Goal: Transaction & Acquisition: Purchase product/service

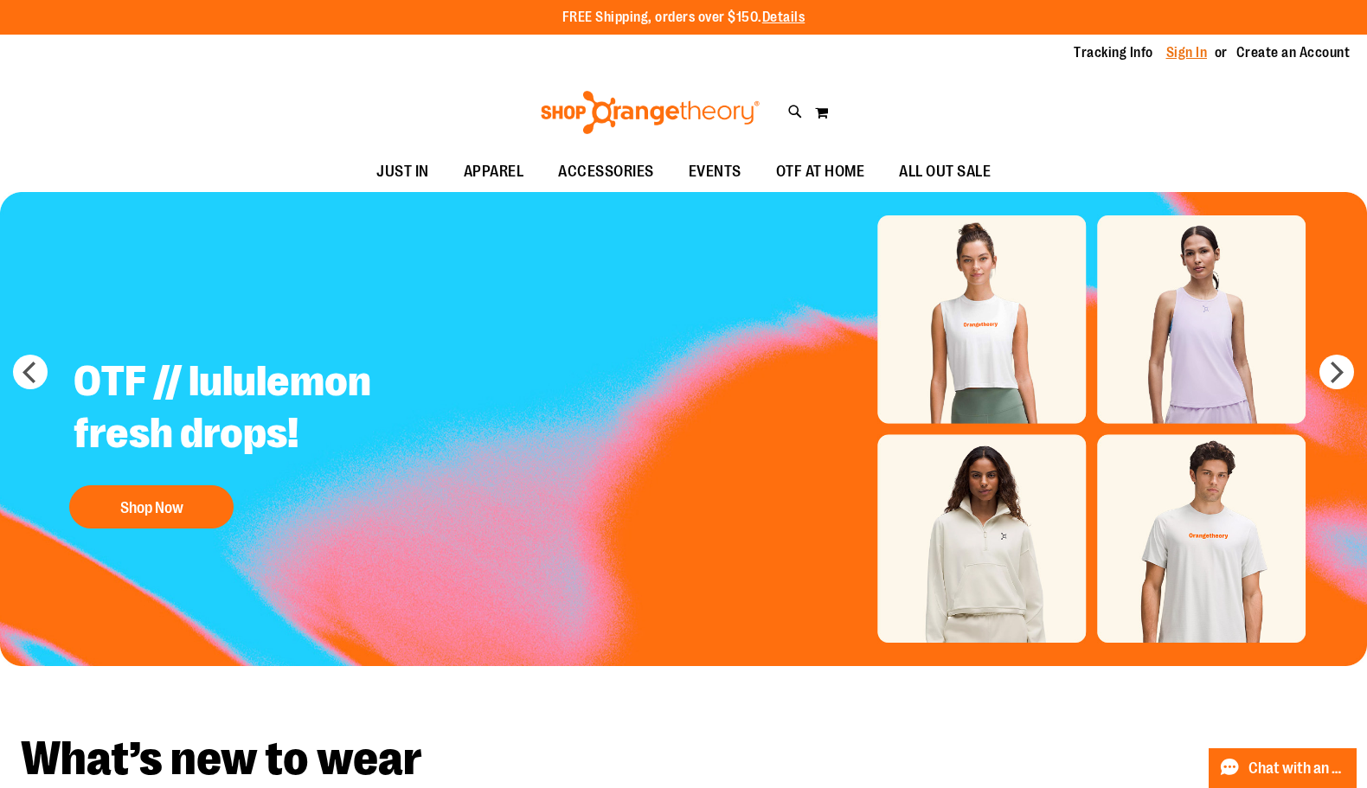
click at [1178, 52] on link "Sign In" at bounding box center [1187, 52] width 42 height 19
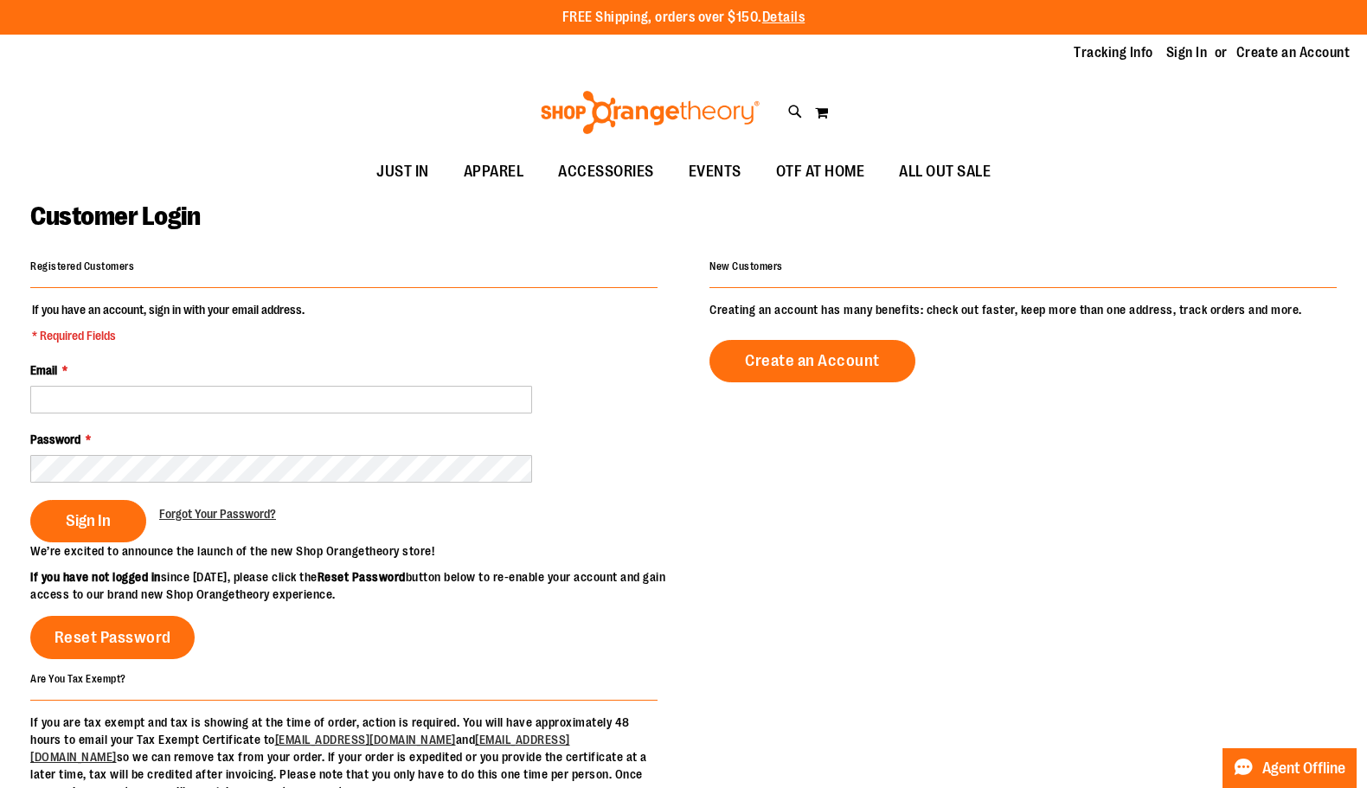
click at [273, 408] on input "Email *" at bounding box center [281, 400] width 502 height 28
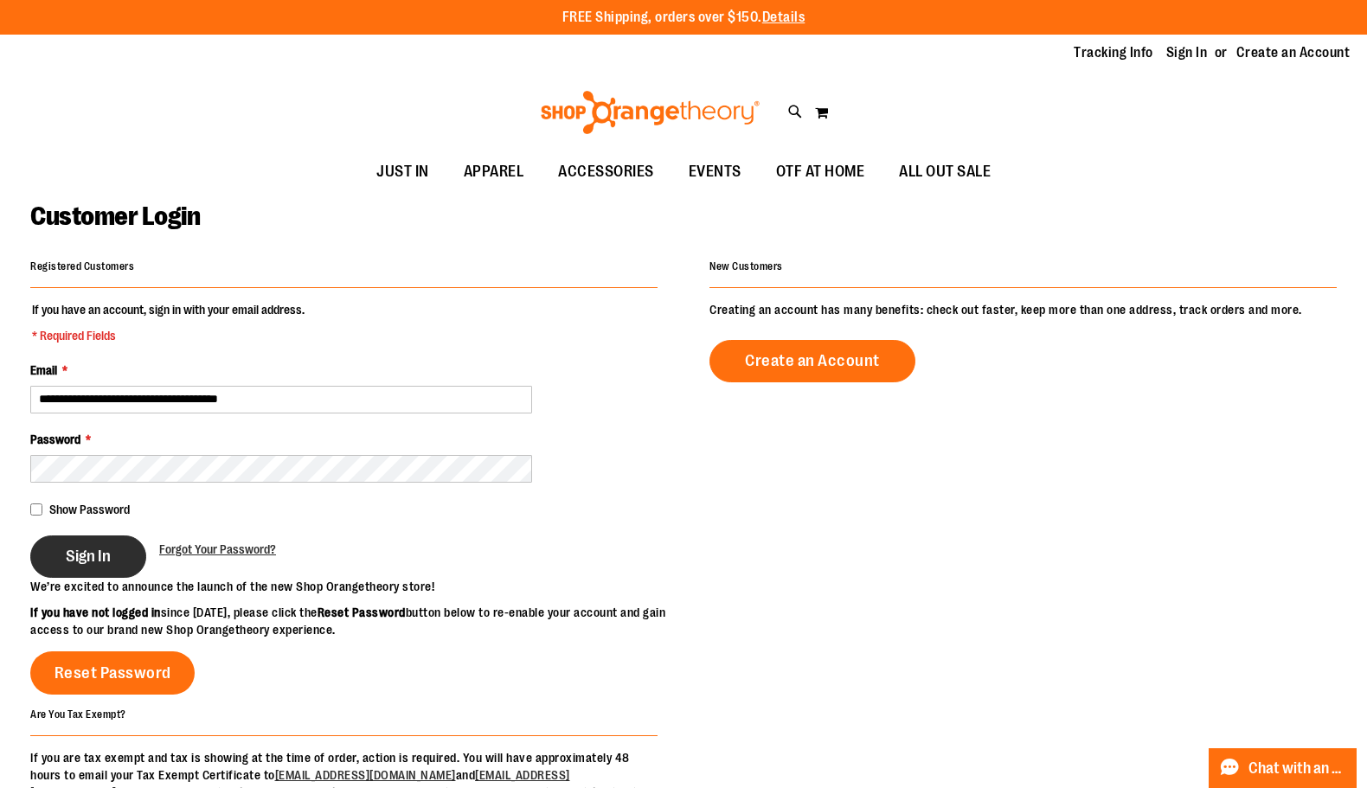
type input "**********"
click at [104, 548] on button "Sign In" at bounding box center [88, 557] width 116 height 42
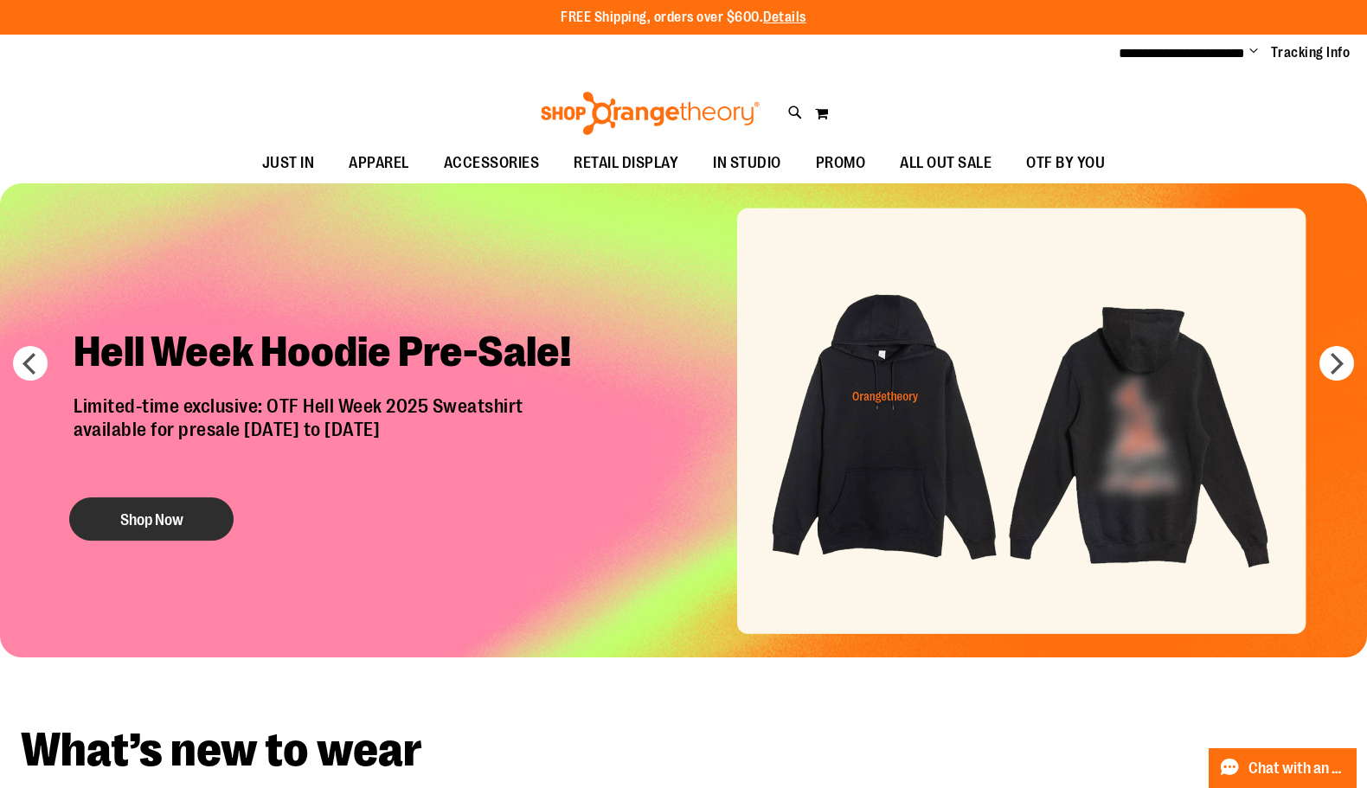
click at [139, 518] on button "Shop Now" at bounding box center [151, 519] width 164 height 43
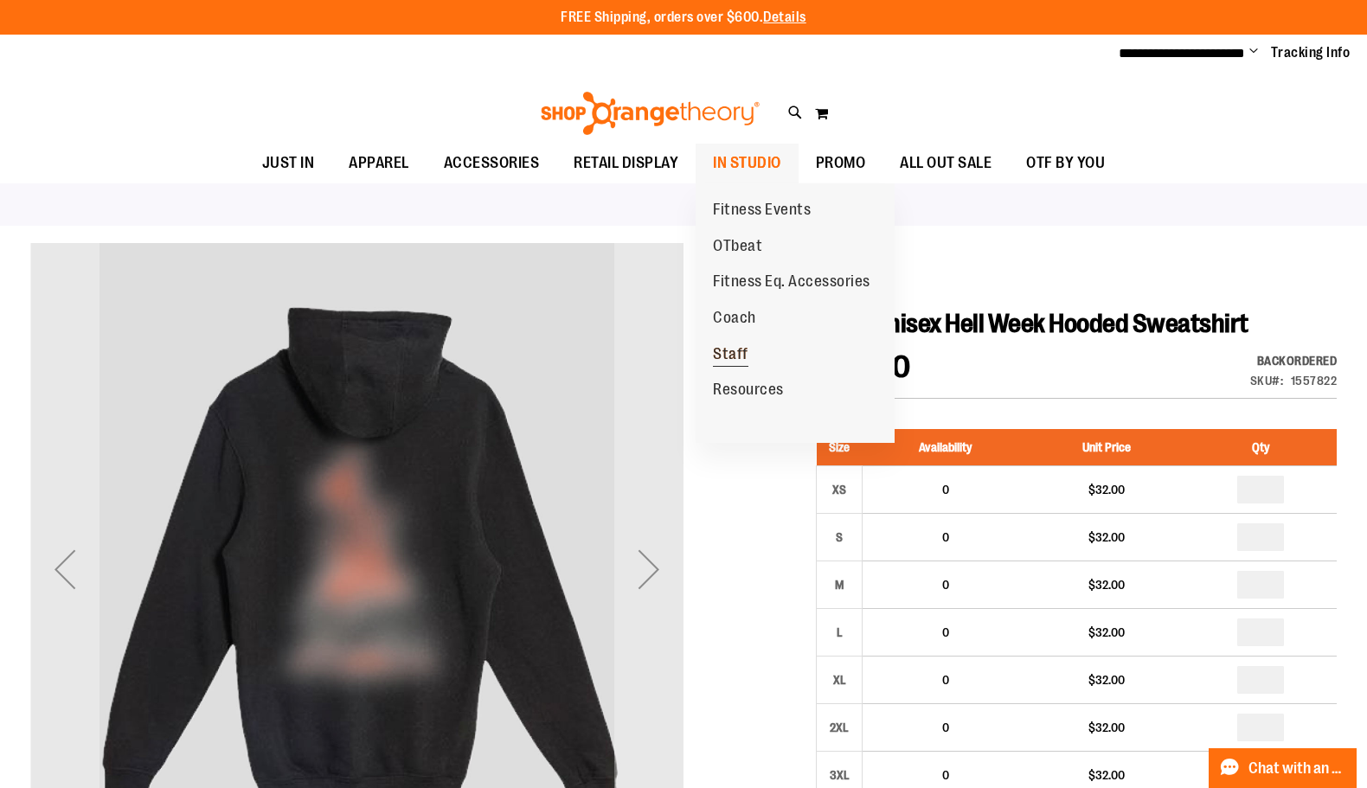
click at [740, 359] on span "Staff" at bounding box center [730, 356] width 35 height 22
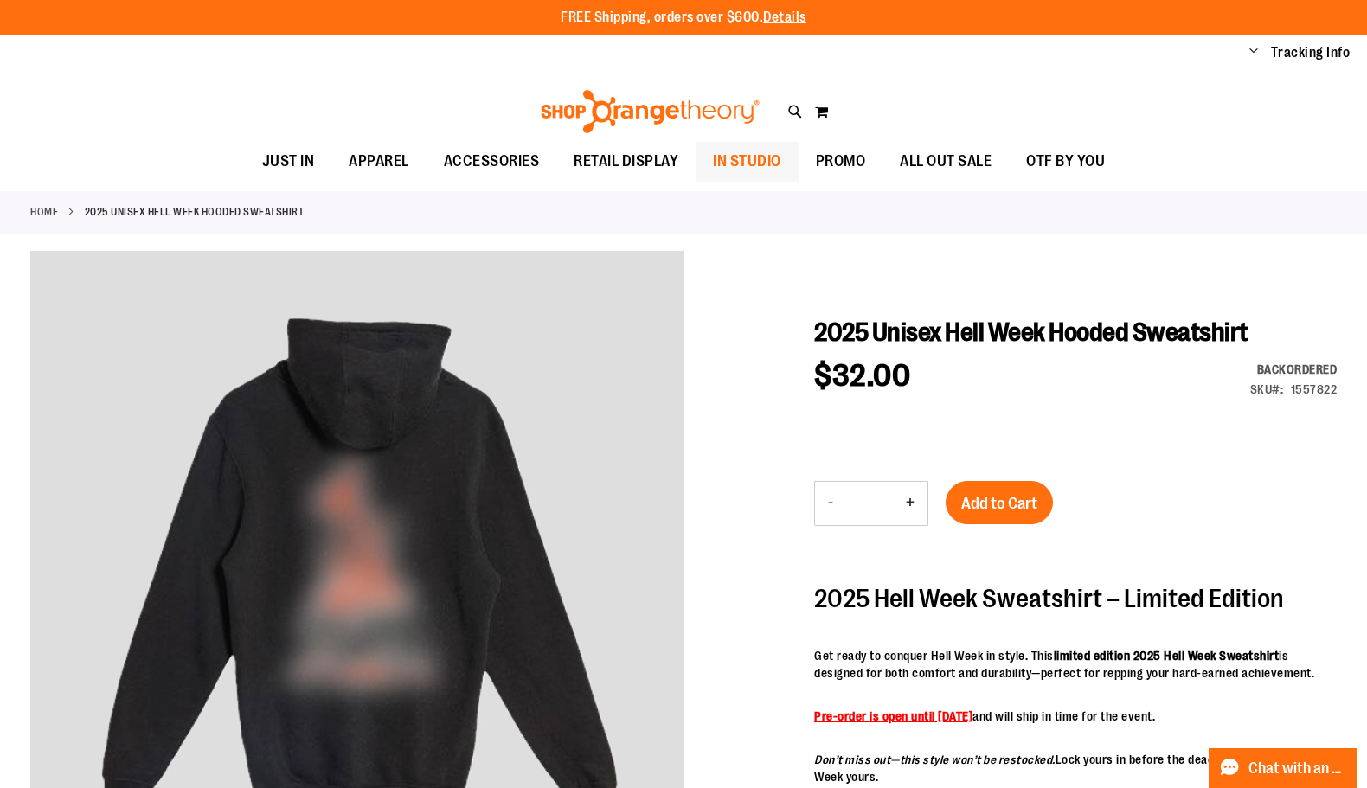
click at [761, 169] on span "IN STUDIO" at bounding box center [747, 161] width 68 height 39
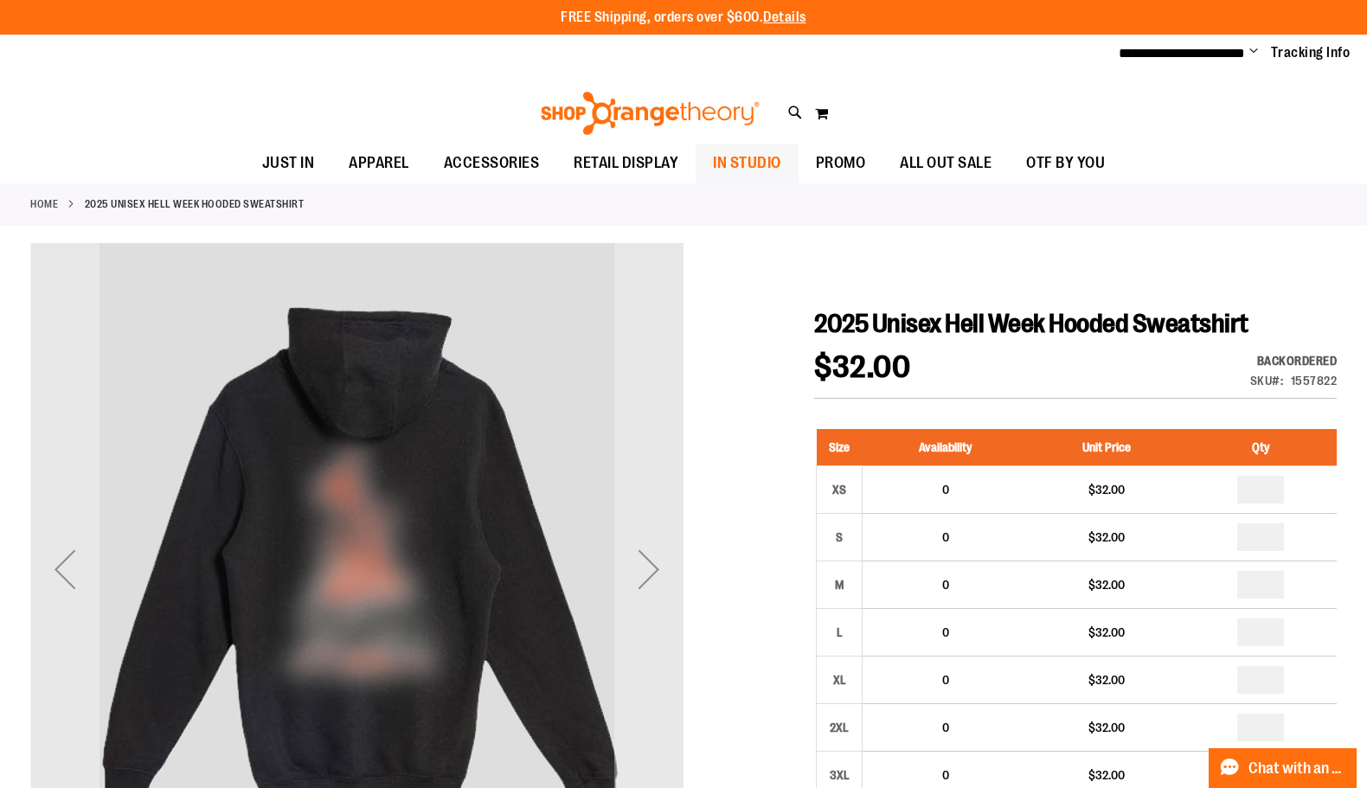
click at [761, 169] on span "IN STUDIO" at bounding box center [747, 163] width 68 height 39
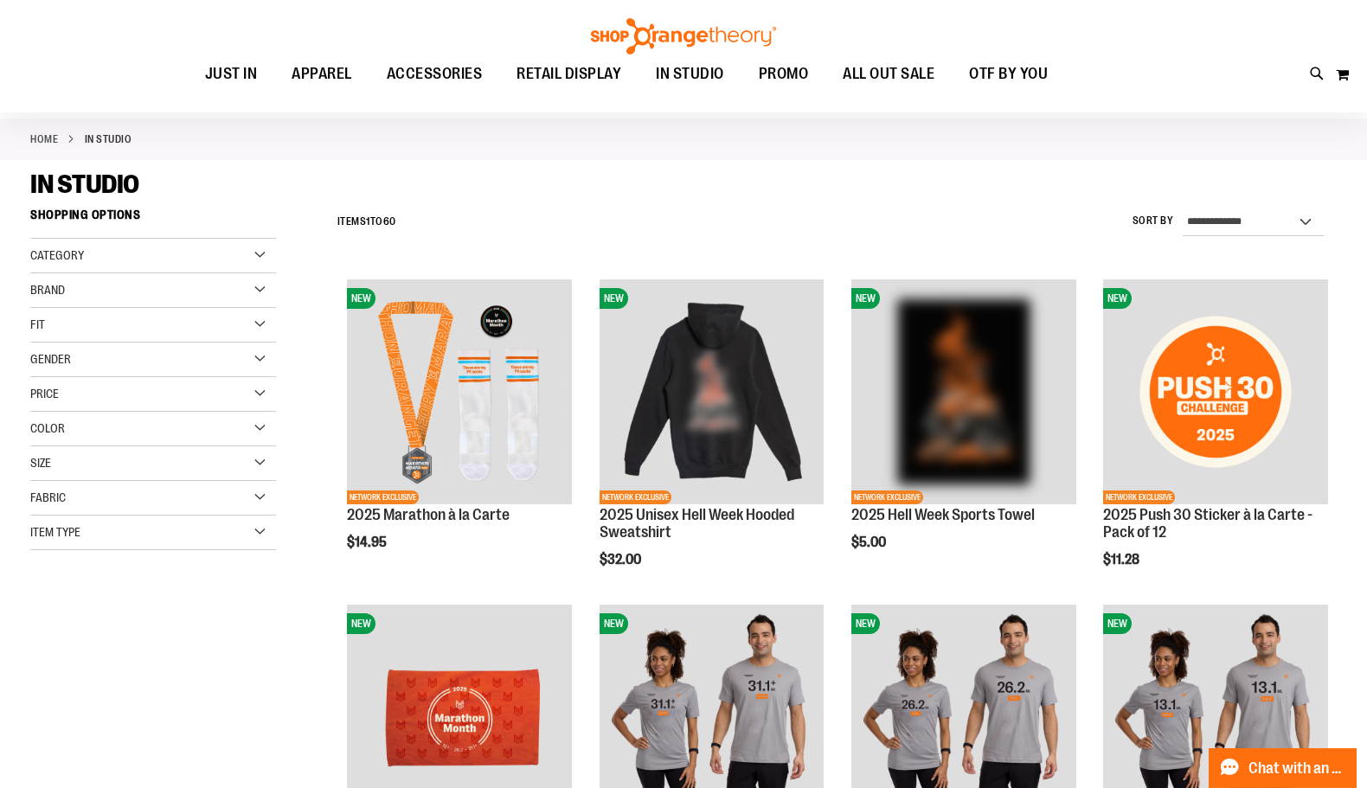
scroll to position [21, 0]
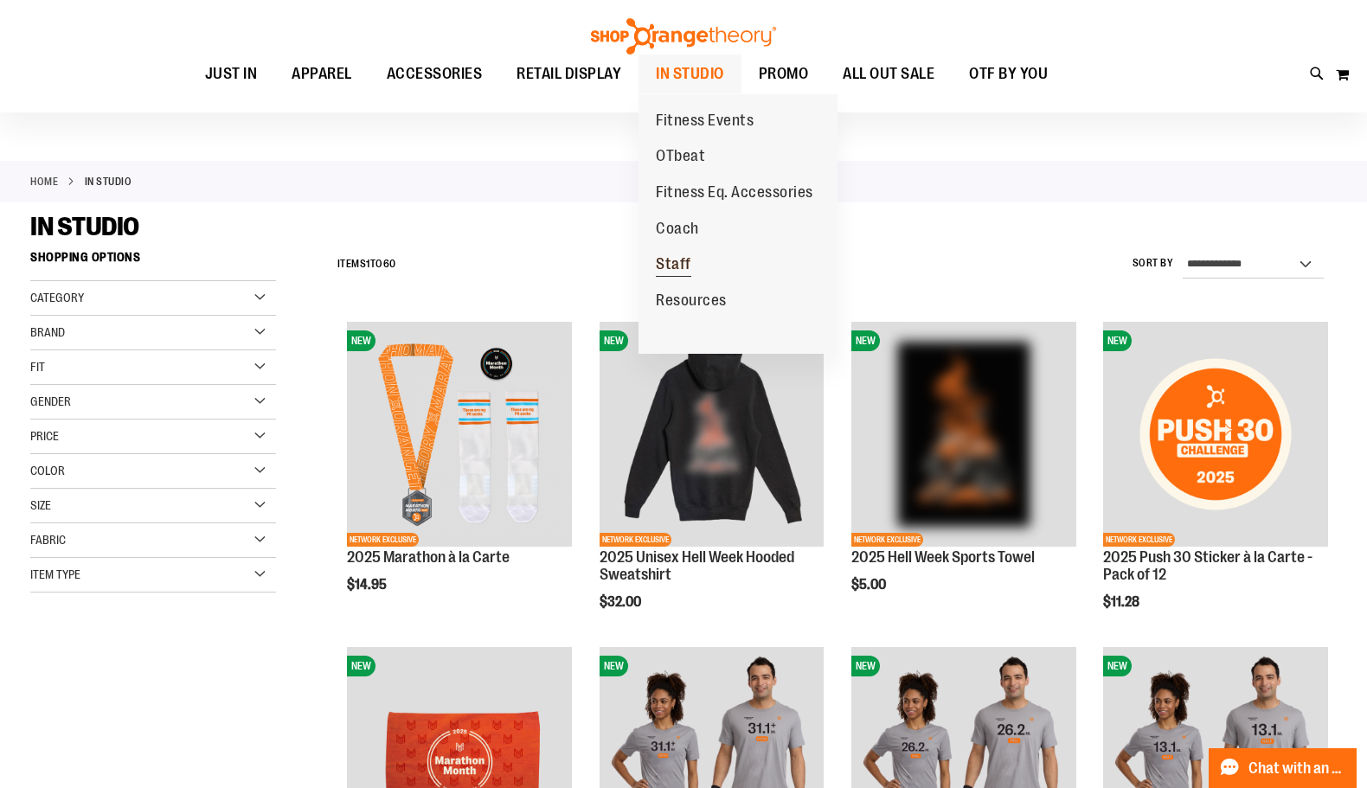
click at [683, 263] on span "Staff" at bounding box center [673, 266] width 35 height 22
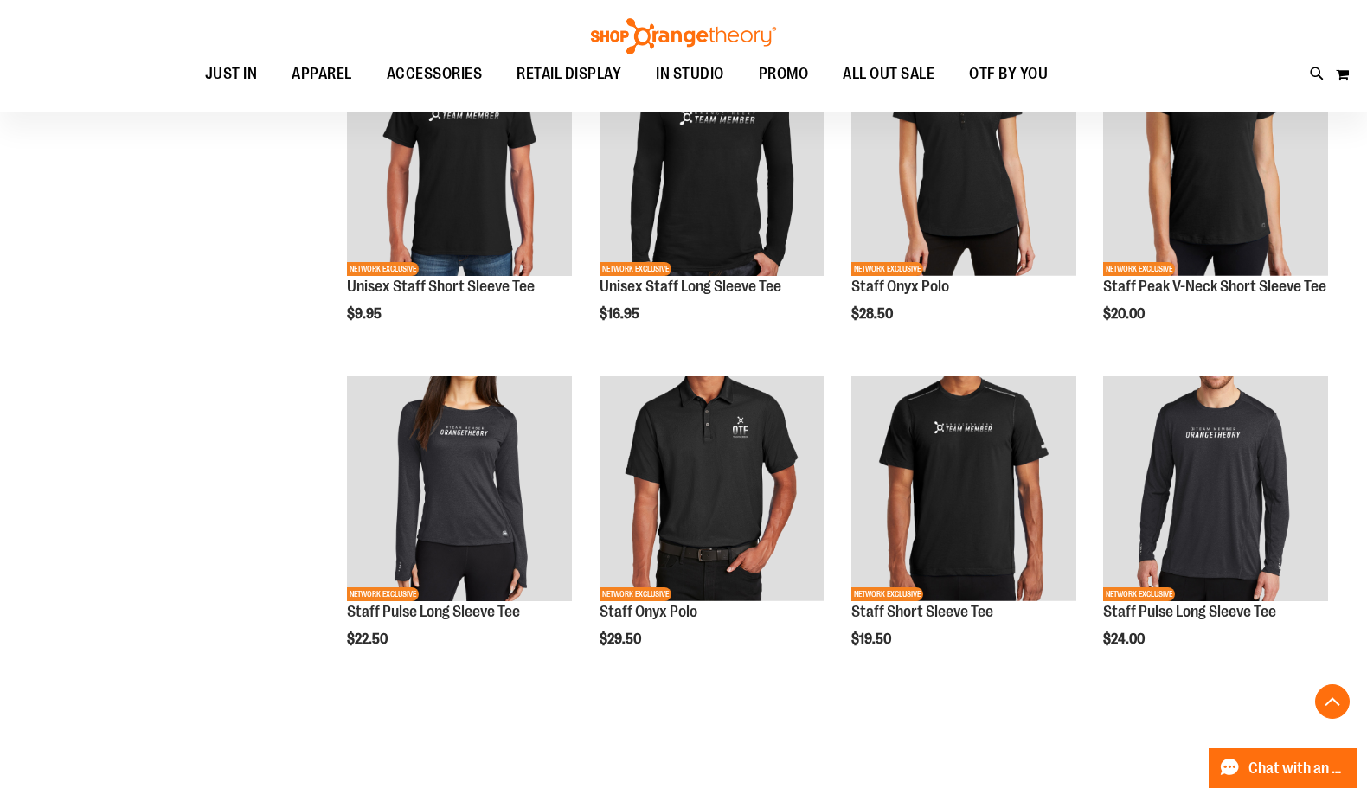
scroll to position [529, 0]
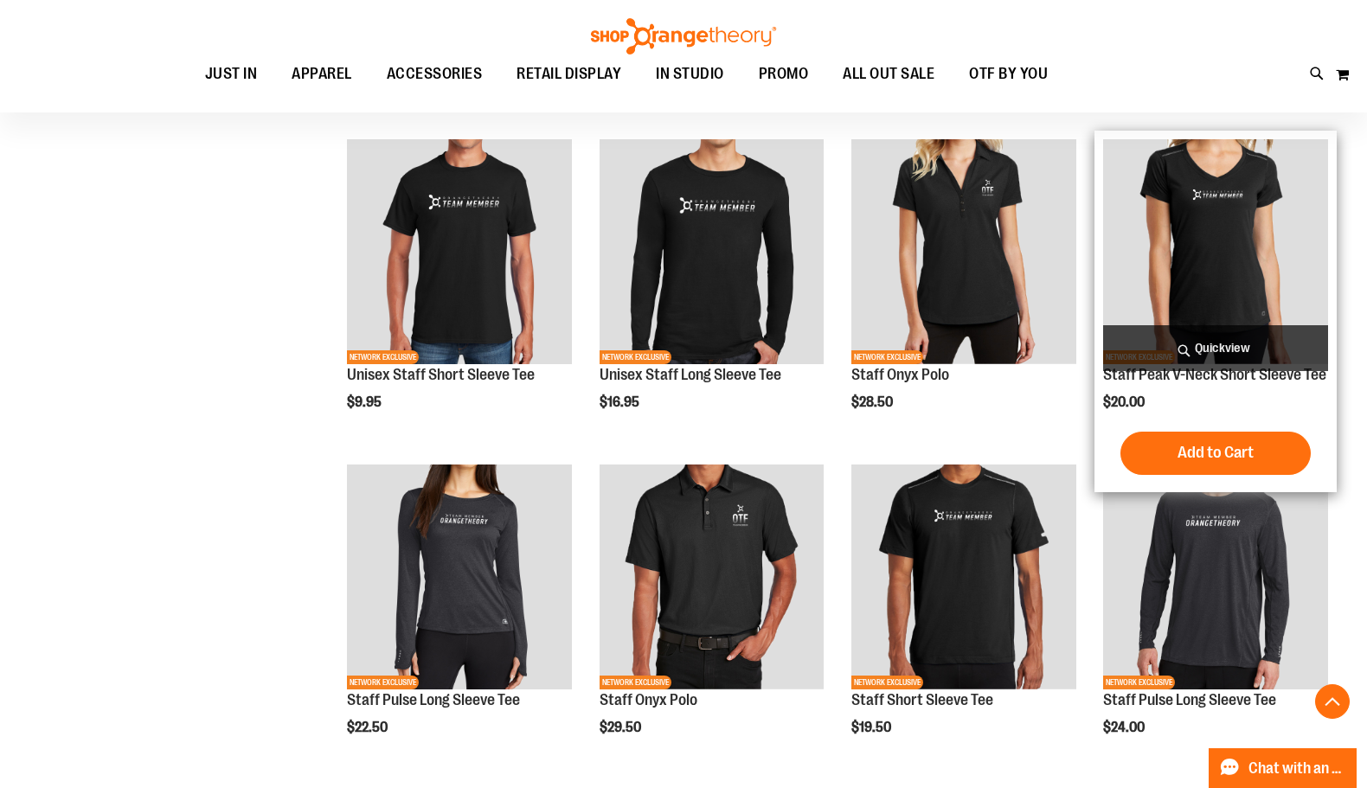
click at [1218, 313] on img "product" at bounding box center [1215, 251] width 225 height 225
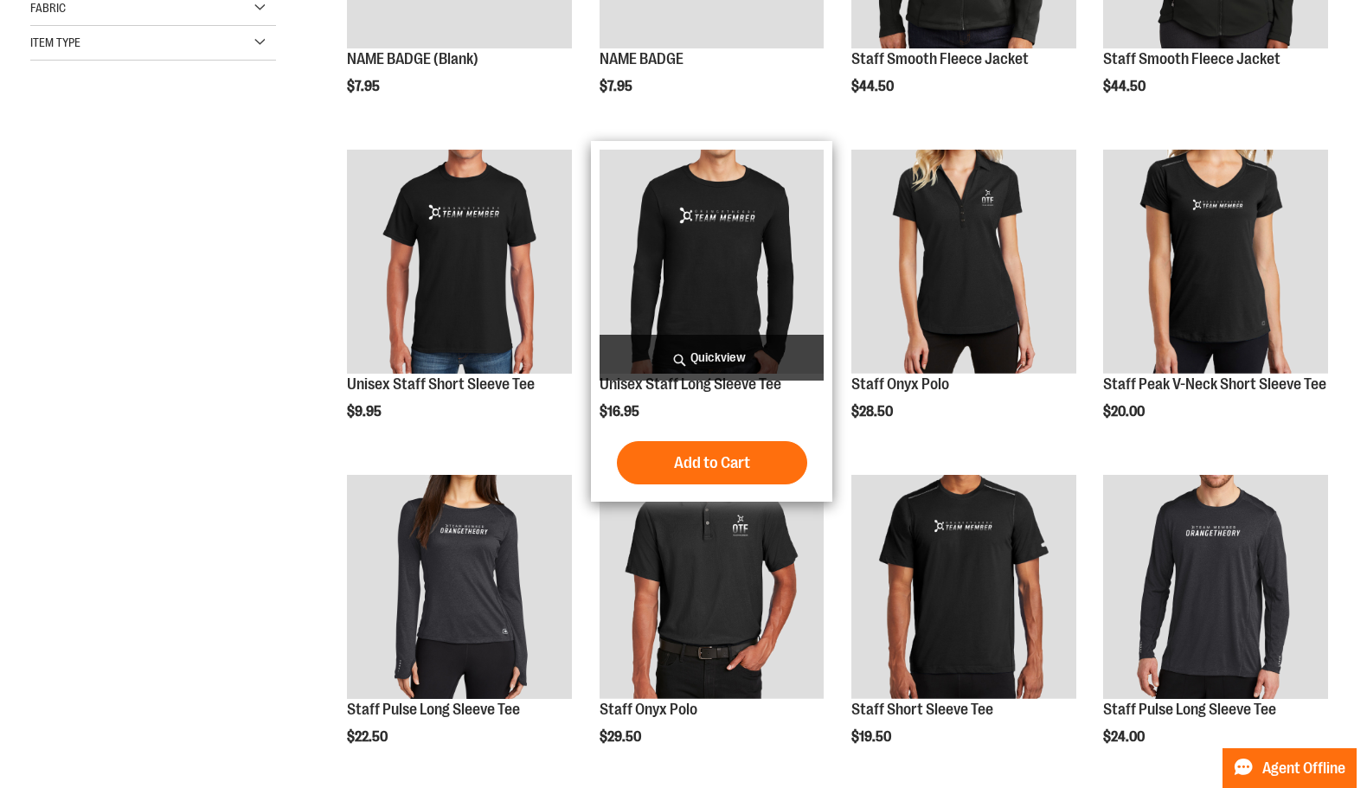
scroll to position [529, 0]
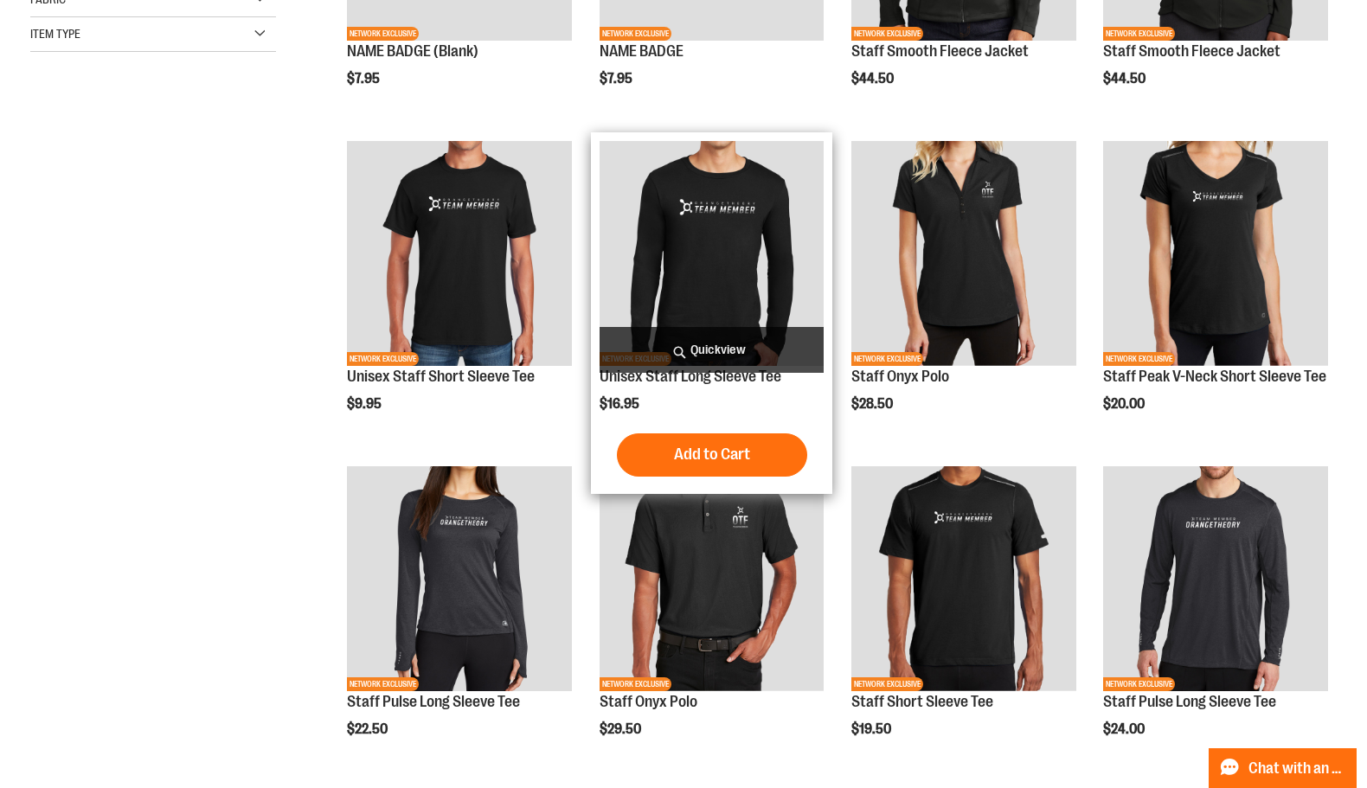
click at [747, 350] on span "Quickview" at bounding box center [712, 350] width 225 height 46
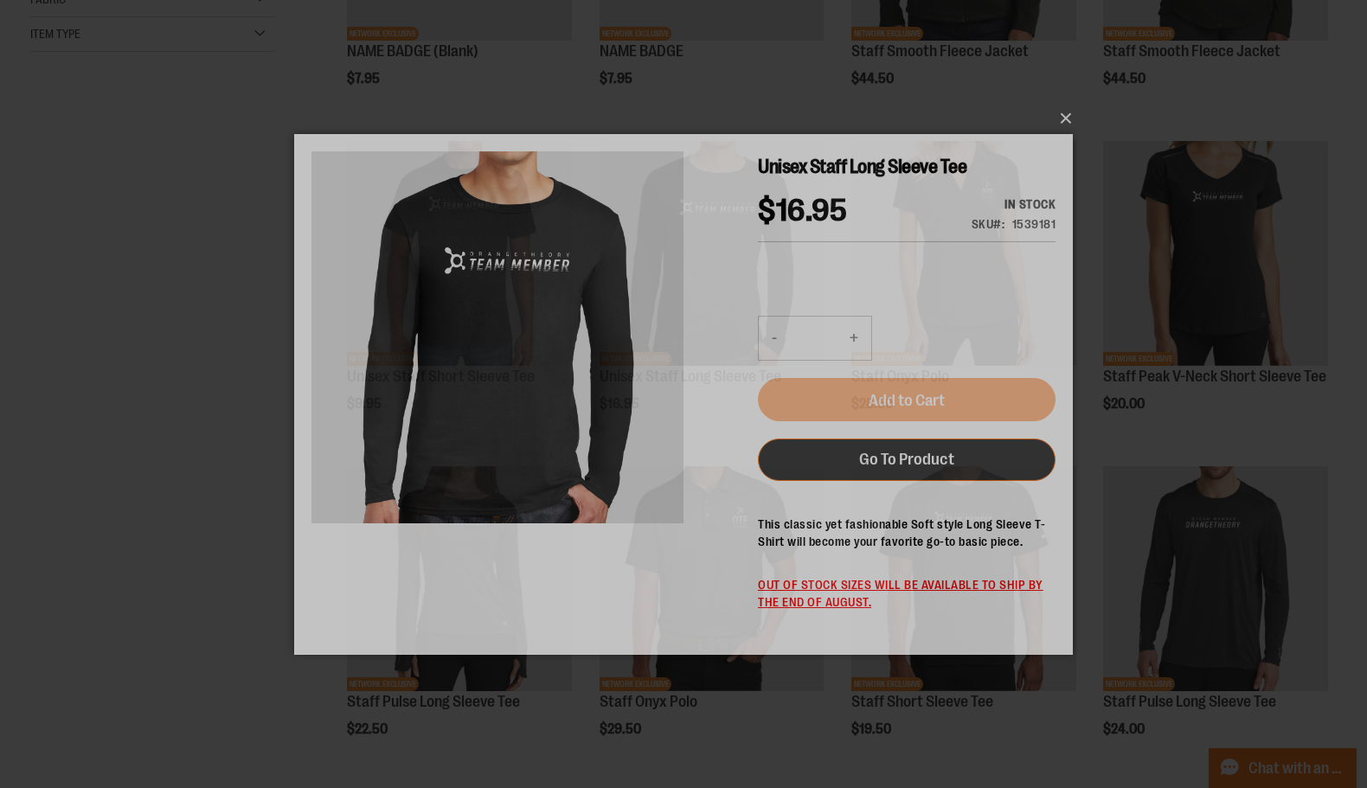
scroll to position [0, 0]
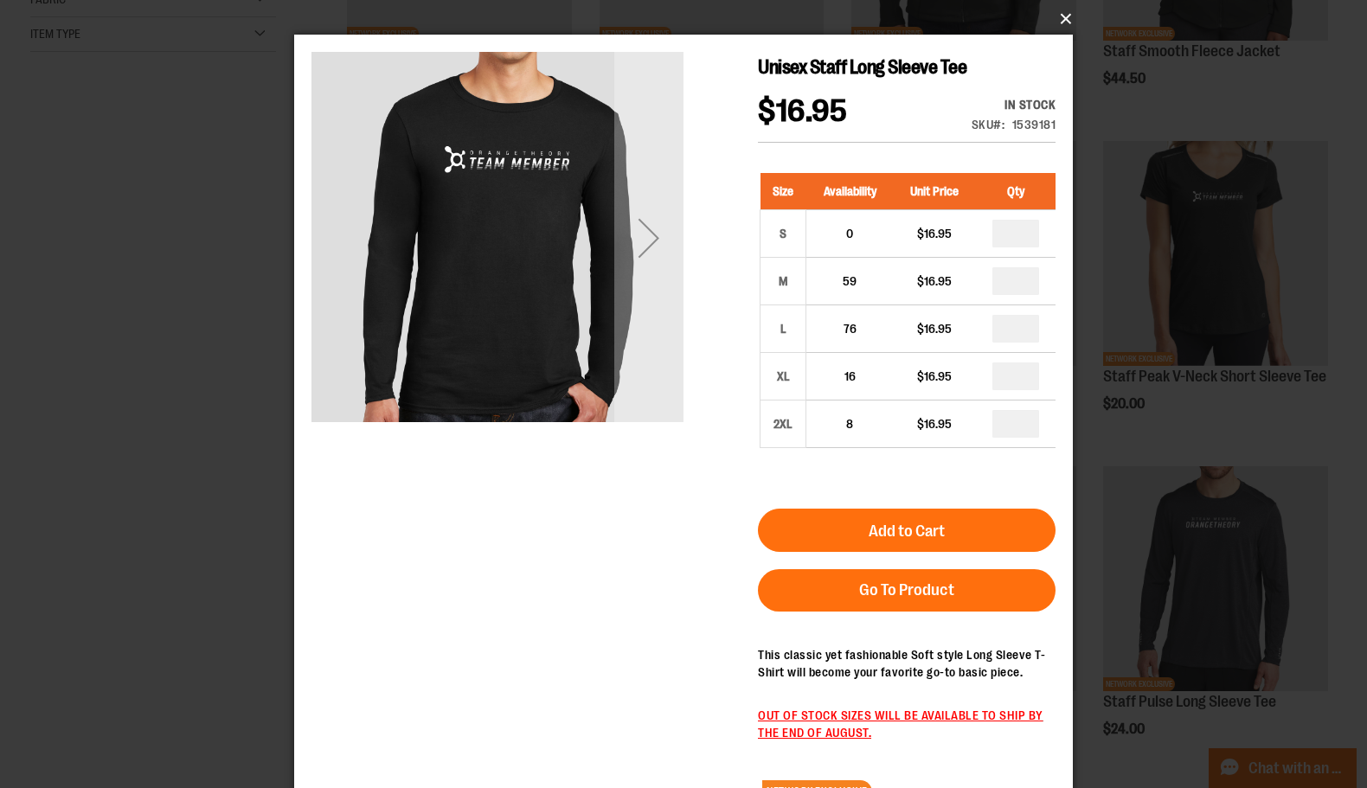
click at [1068, 21] on button "×" at bounding box center [688, 19] width 779 height 38
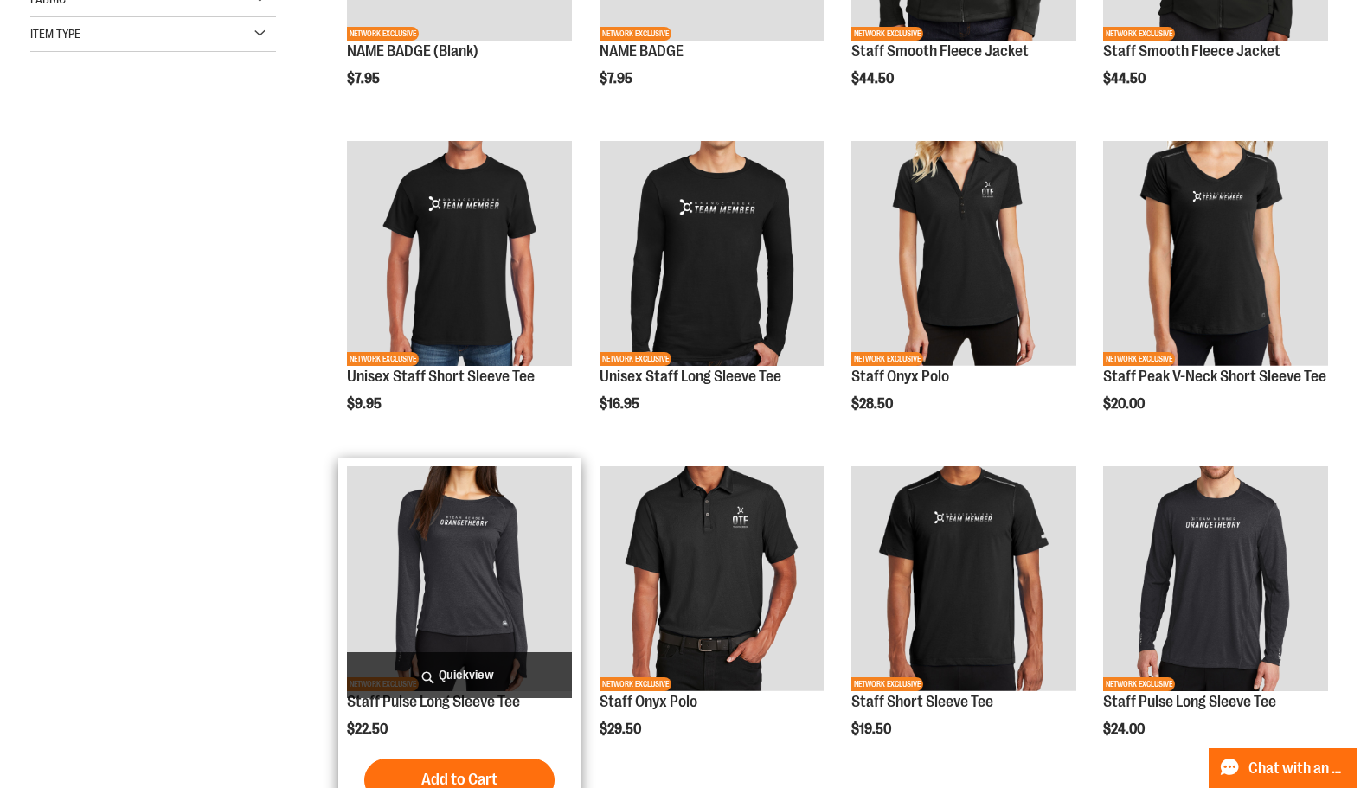
click at [485, 670] on span "Quickview" at bounding box center [459, 675] width 225 height 46
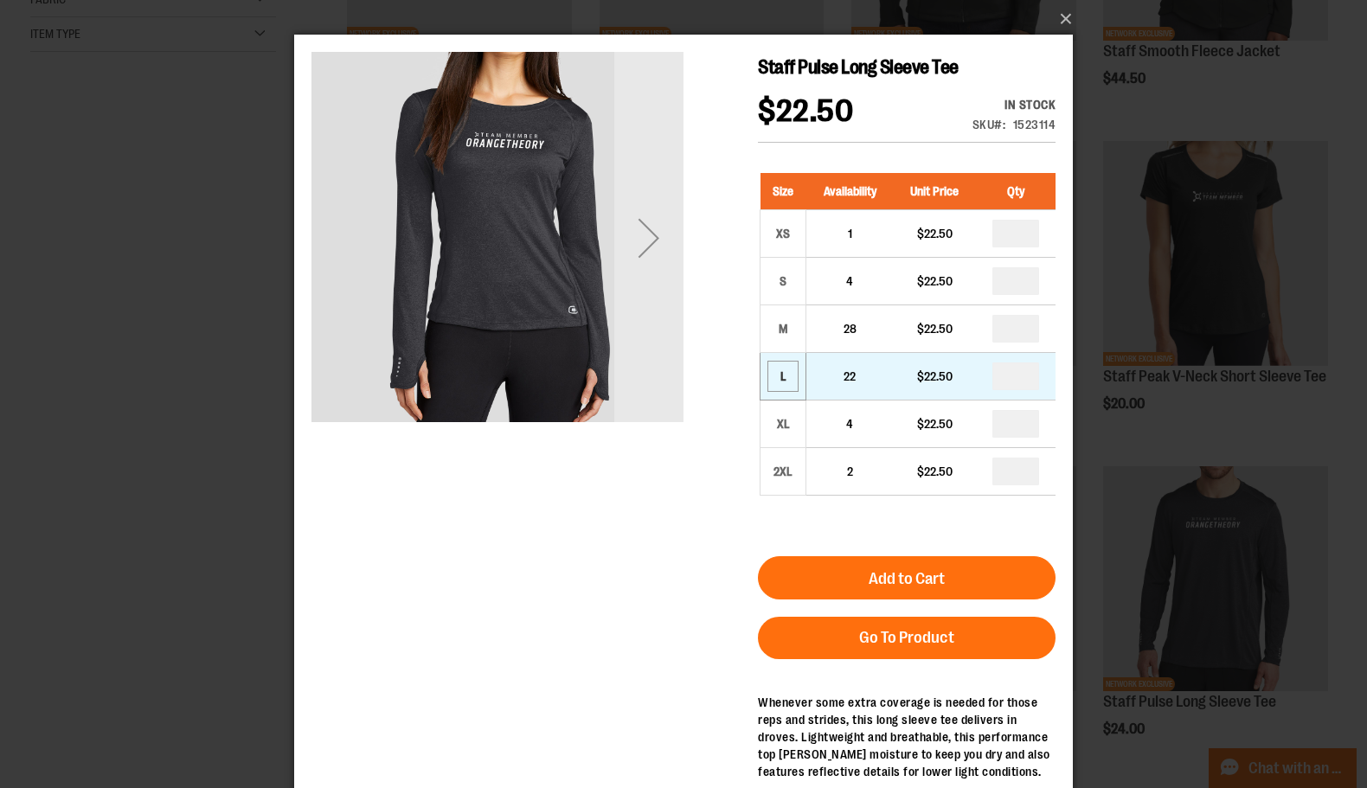
click at [780, 376] on div "L" at bounding box center [783, 376] width 26 height 26
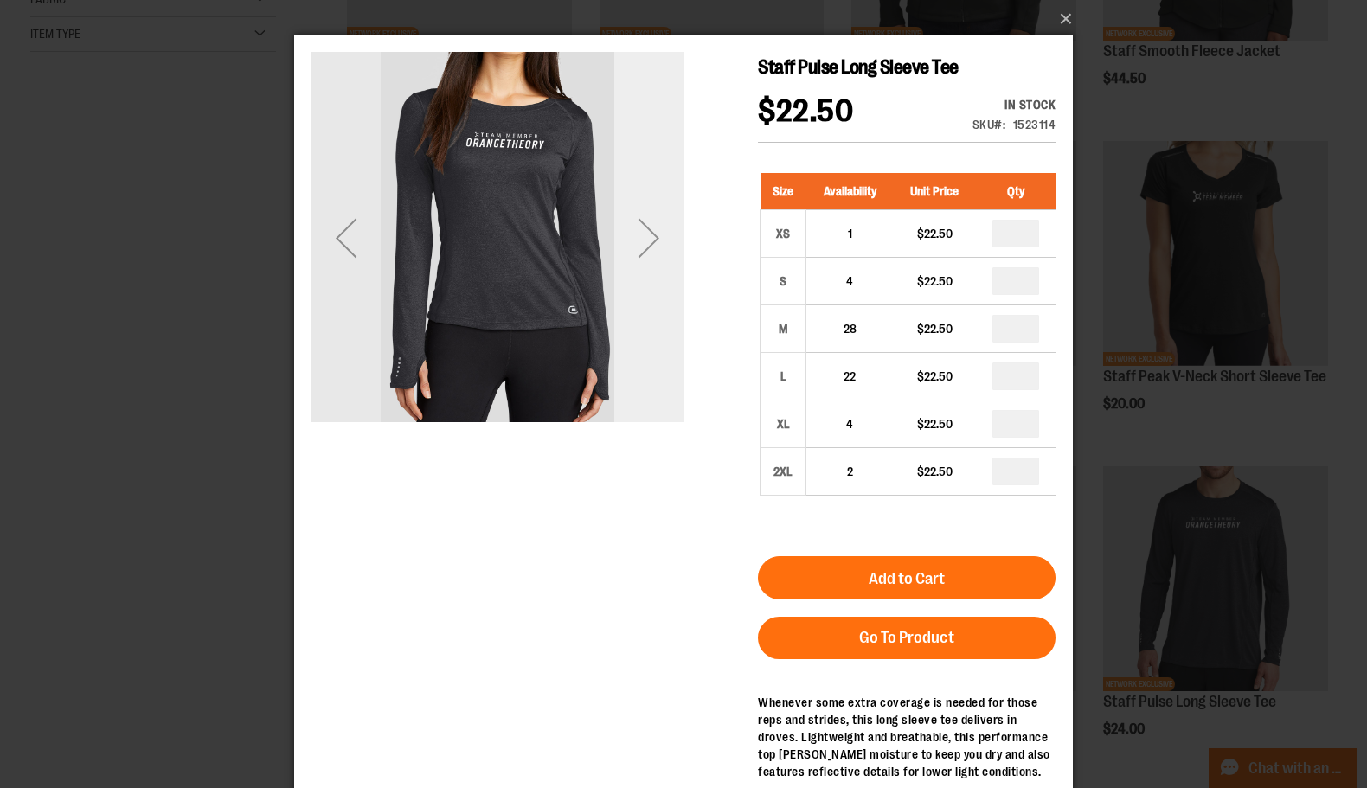
click at [659, 246] on div "Next" at bounding box center [648, 237] width 69 height 69
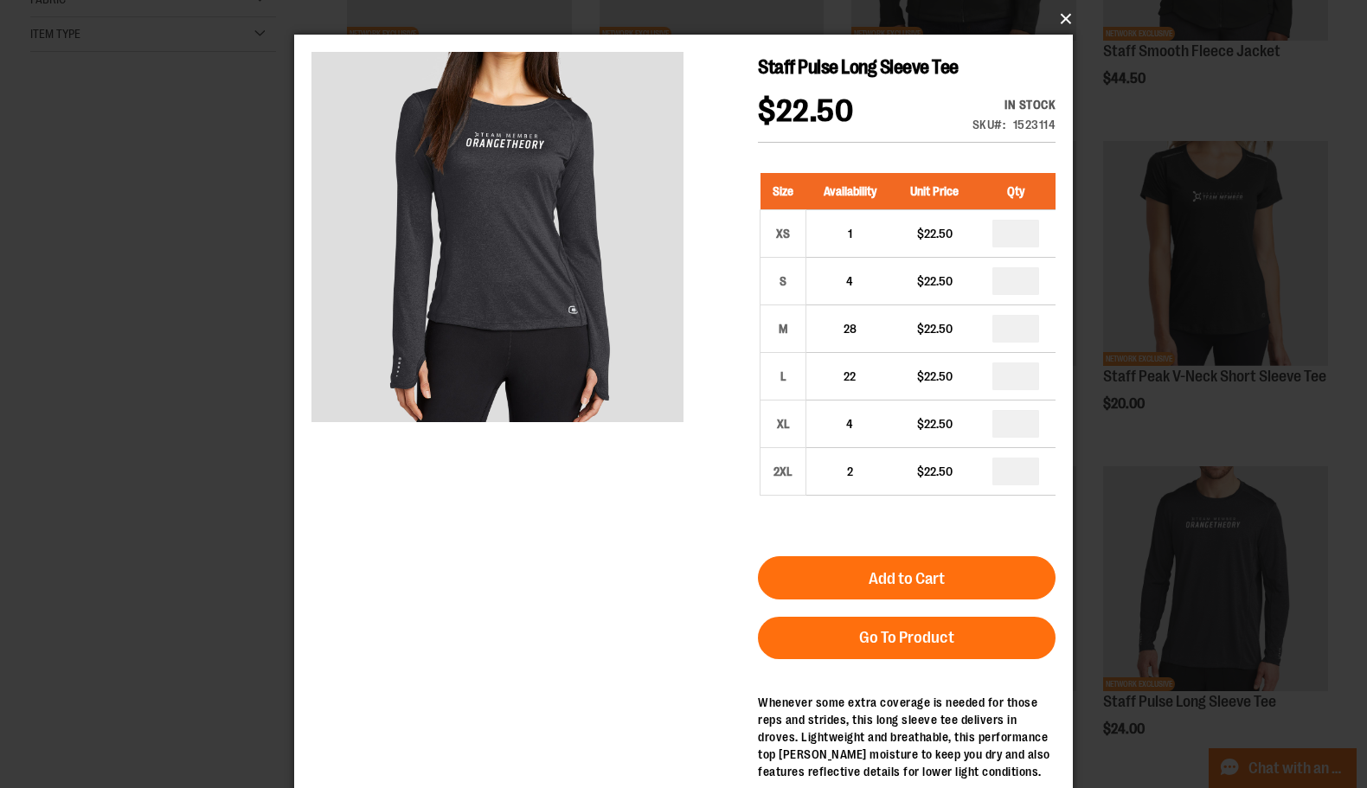
click at [1062, 22] on button "×" at bounding box center [688, 19] width 779 height 38
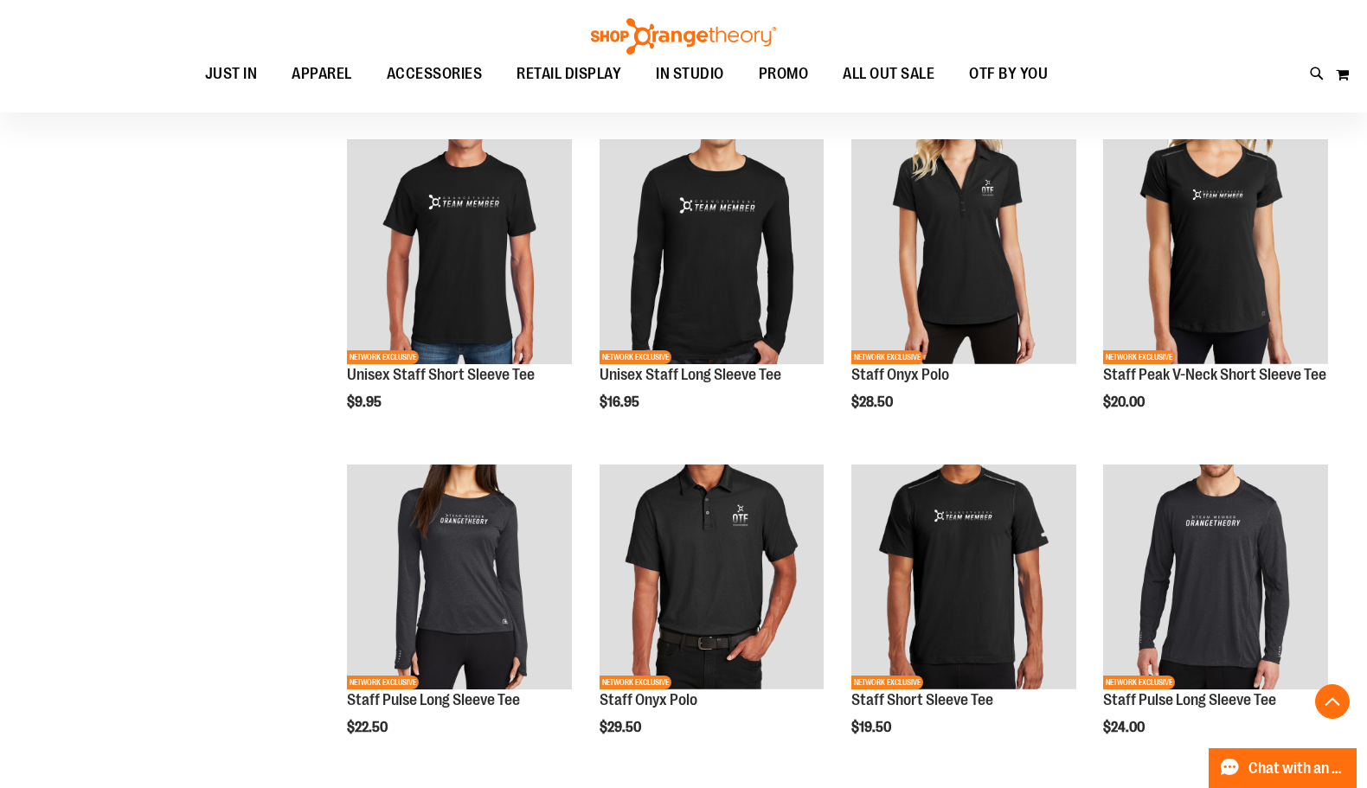
scroll to position [528, 0]
